Goal: Task Accomplishment & Management: Use online tool/utility

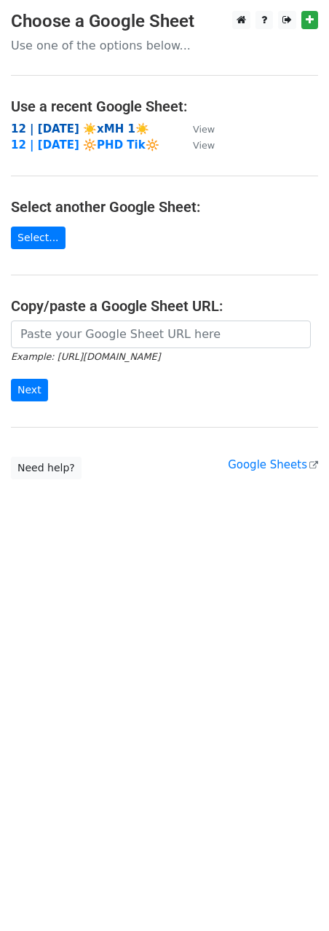
click at [74, 129] on strong "12 | [DATE] ☀️xMH 1☀️" at bounding box center [80, 128] width 138 height 13
click at [91, 122] on strong "12 | [DATE] ☀️xMH 1☀️" at bounding box center [80, 128] width 138 height 13
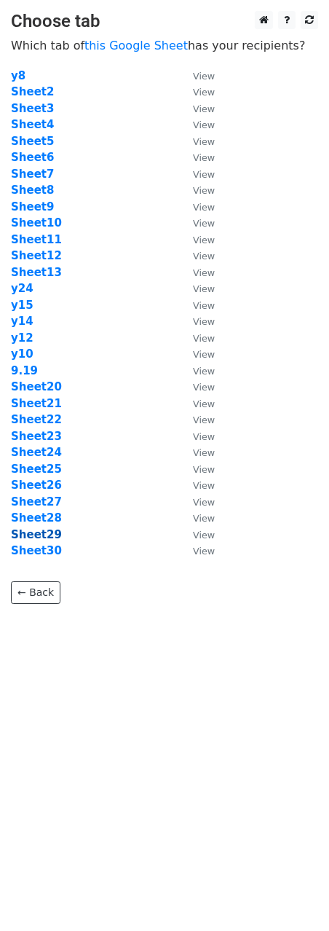
click at [46, 535] on strong "Sheet29" at bounding box center [36, 534] width 51 height 13
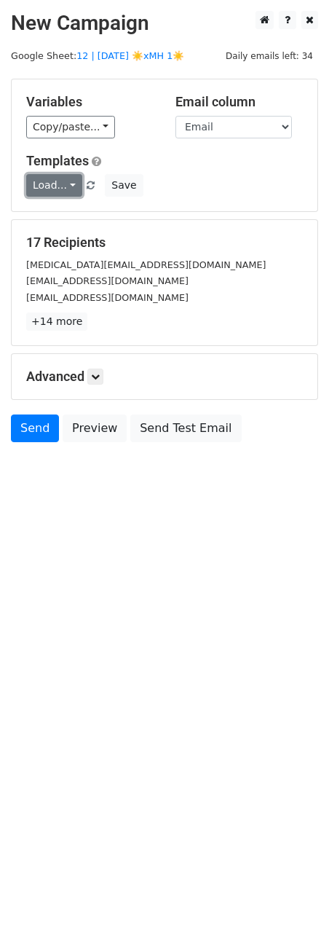
click at [58, 185] on link "Load..." at bounding box center [54, 185] width 56 height 23
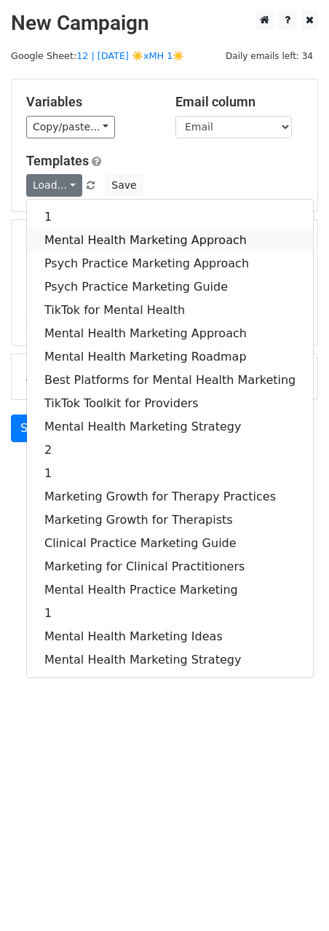
click at [89, 233] on link "Mental Health Marketing Approach" at bounding box center [170, 240] width 286 height 23
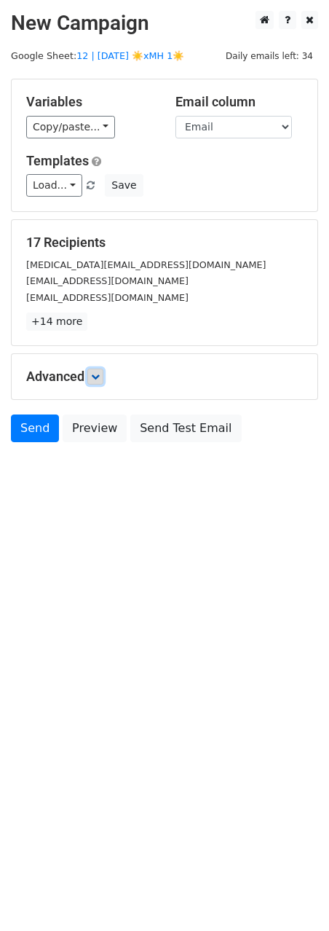
click at [99, 380] on icon at bounding box center [95, 376] width 9 height 9
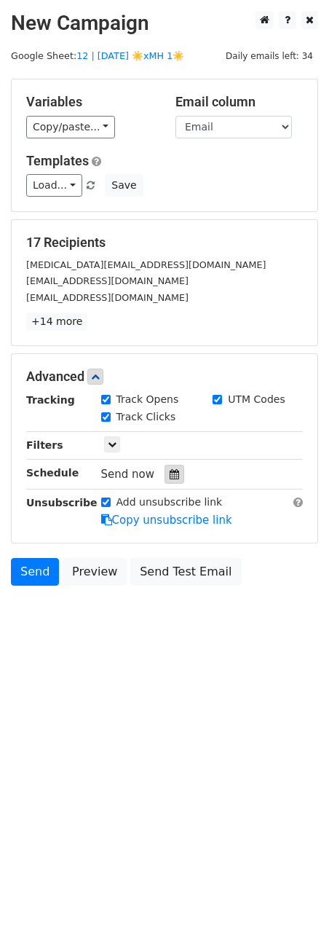
click at [172, 472] on div at bounding box center [175, 474] width 20 height 19
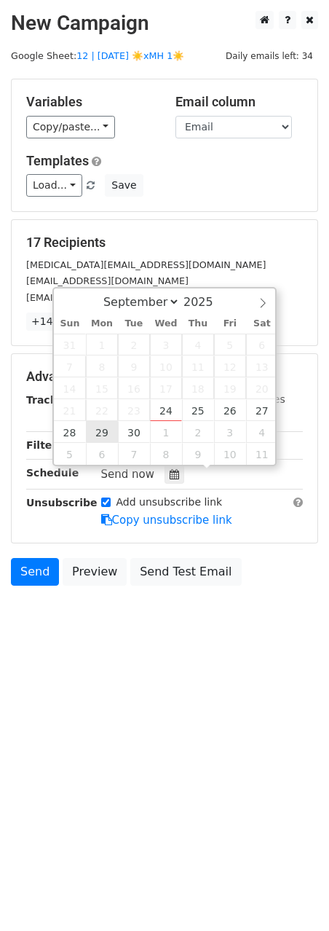
type input "[DATE] 12:00"
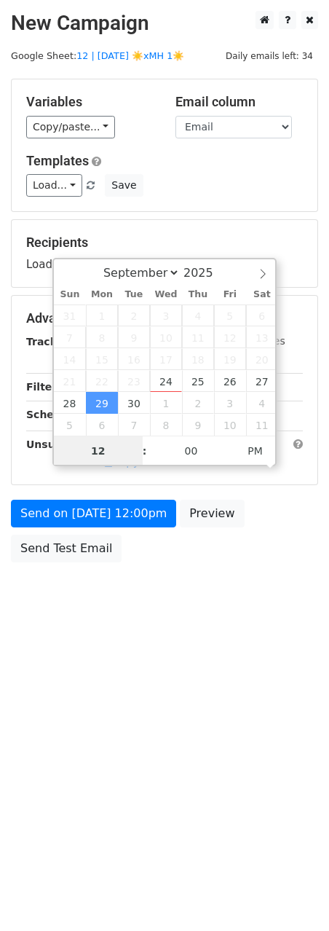
scroll to position [1, 0]
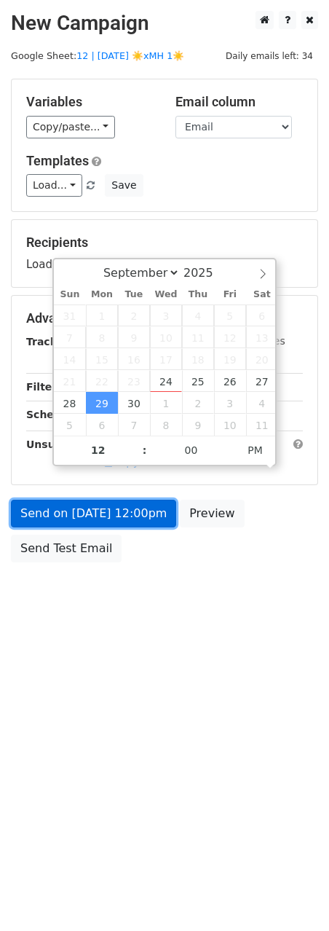
click at [85, 524] on link "Send on Sep 29 at 12:00pm" at bounding box center [93, 514] width 165 height 28
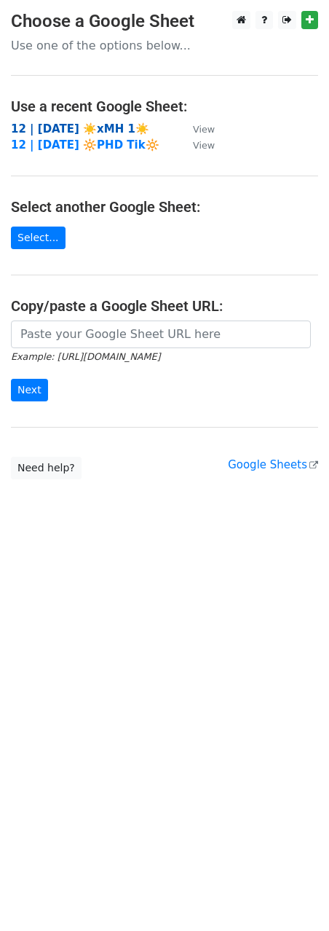
click at [96, 130] on strong "12 | [DATE] ☀️xMH 1☀️" at bounding box center [80, 128] width 138 height 13
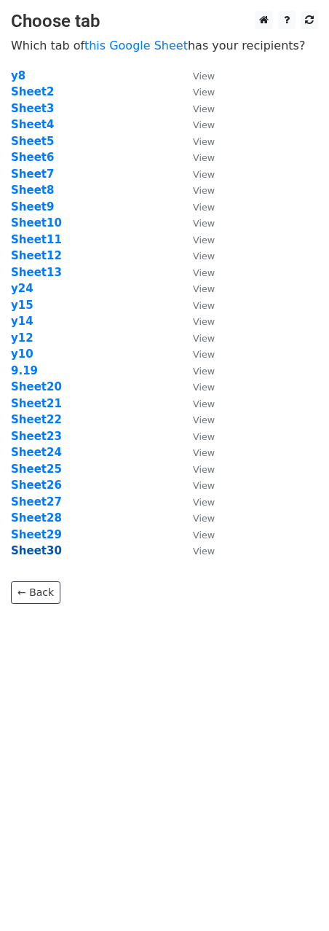
click at [44, 554] on strong "Sheet30" at bounding box center [36, 550] width 51 height 13
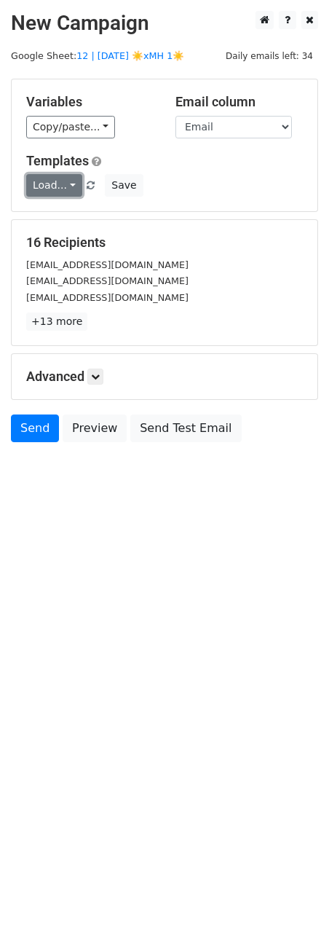
click at [41, 191] on link "Load..." at bounding box center [54, 185] width 56 height 23
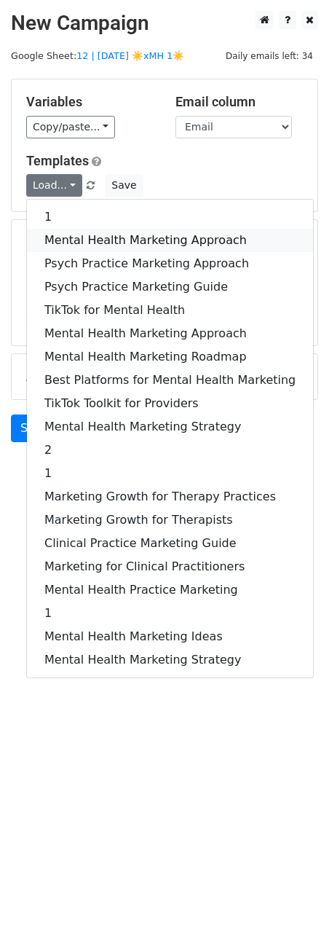
click at [73, 249] on link "Mental Health Marketing Approach" at bounding box center [170, 240] width 286 height 23
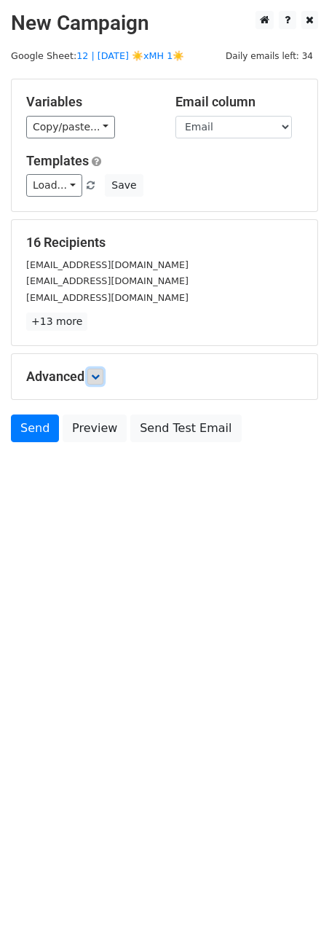
click at [100, 374] on icon at bounding box center [95, 376] width 9 height 9
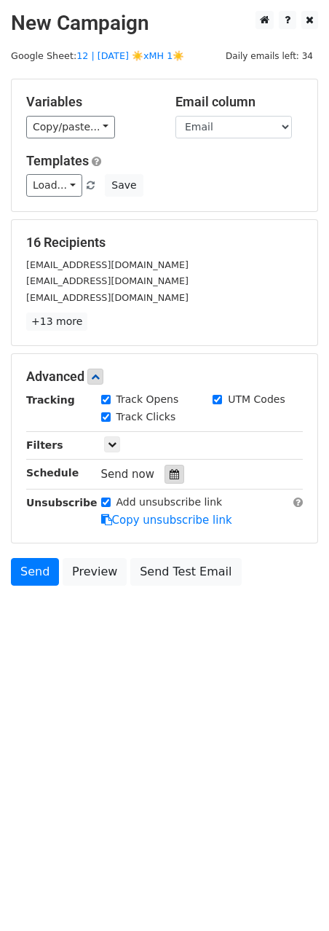
click at [172, 473] on icon at bounding box center [174, 474] width 9 height 10
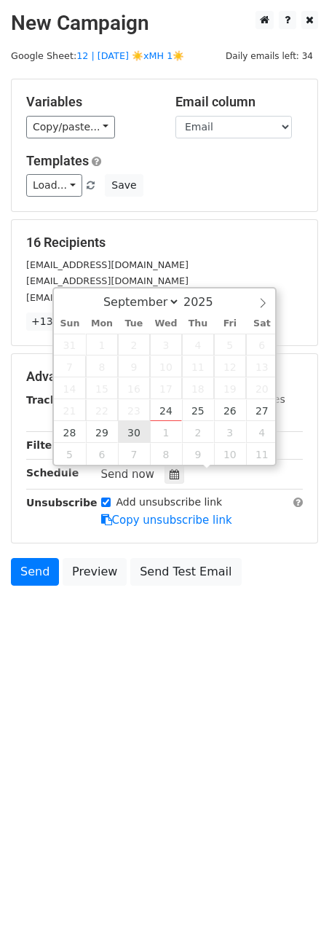
type input "2025-09-30 12:00"
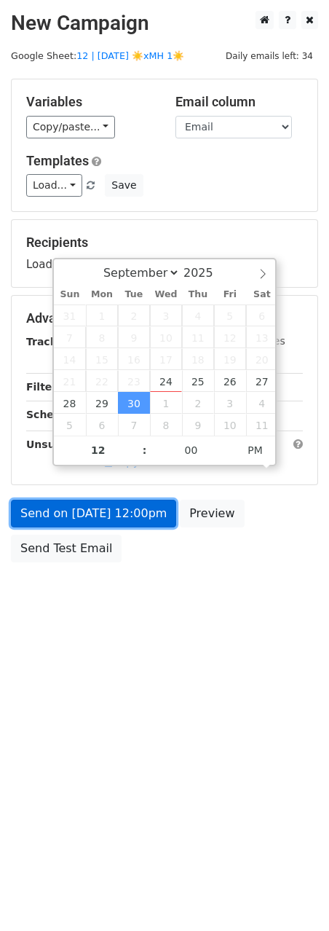
click at [101, 521] on link "Send on Sep 30 at 12:00pm" at bounding box center [93, 514] width 165 height 28
